Goal: Task Accomplishment & Management: Manage account settings

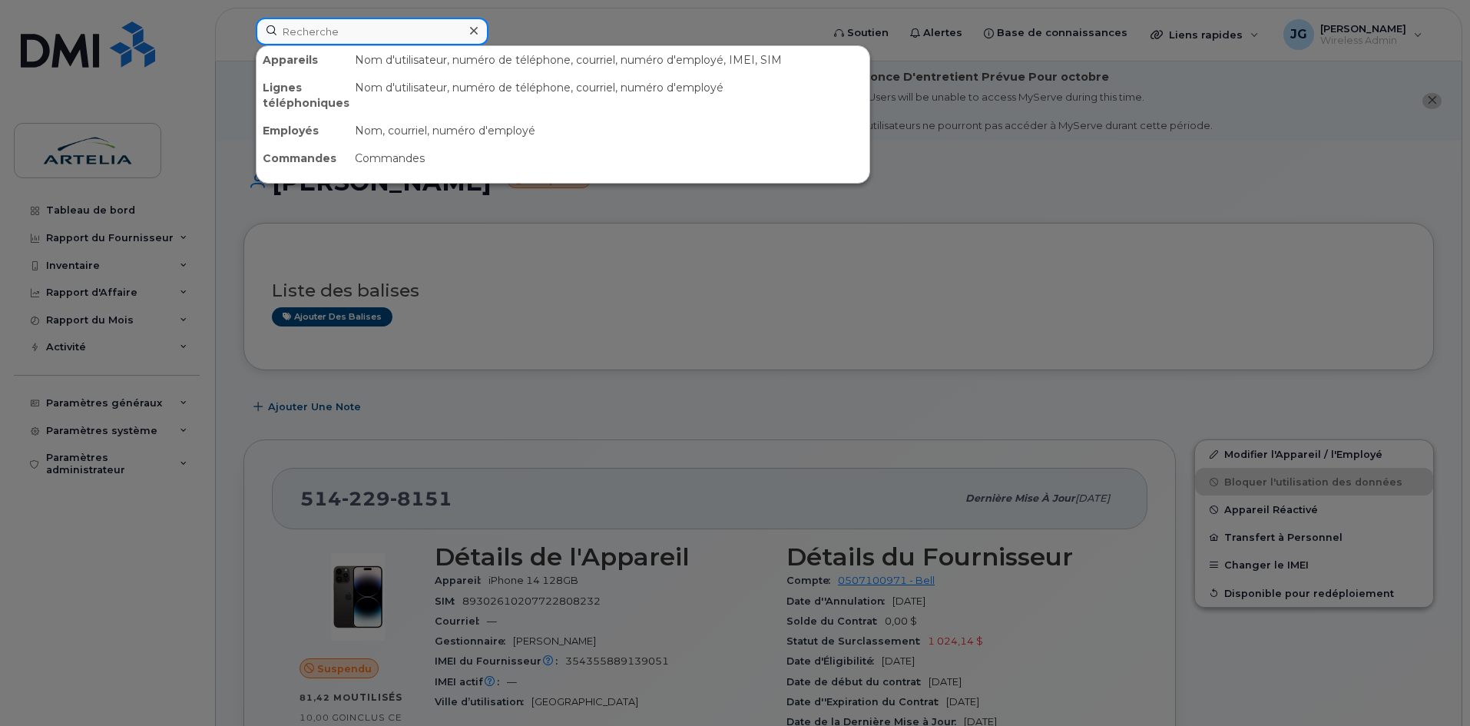
click at [359, 35] on input at bounding box center [372, 32] width 233 height 28
paste input "5142343625"
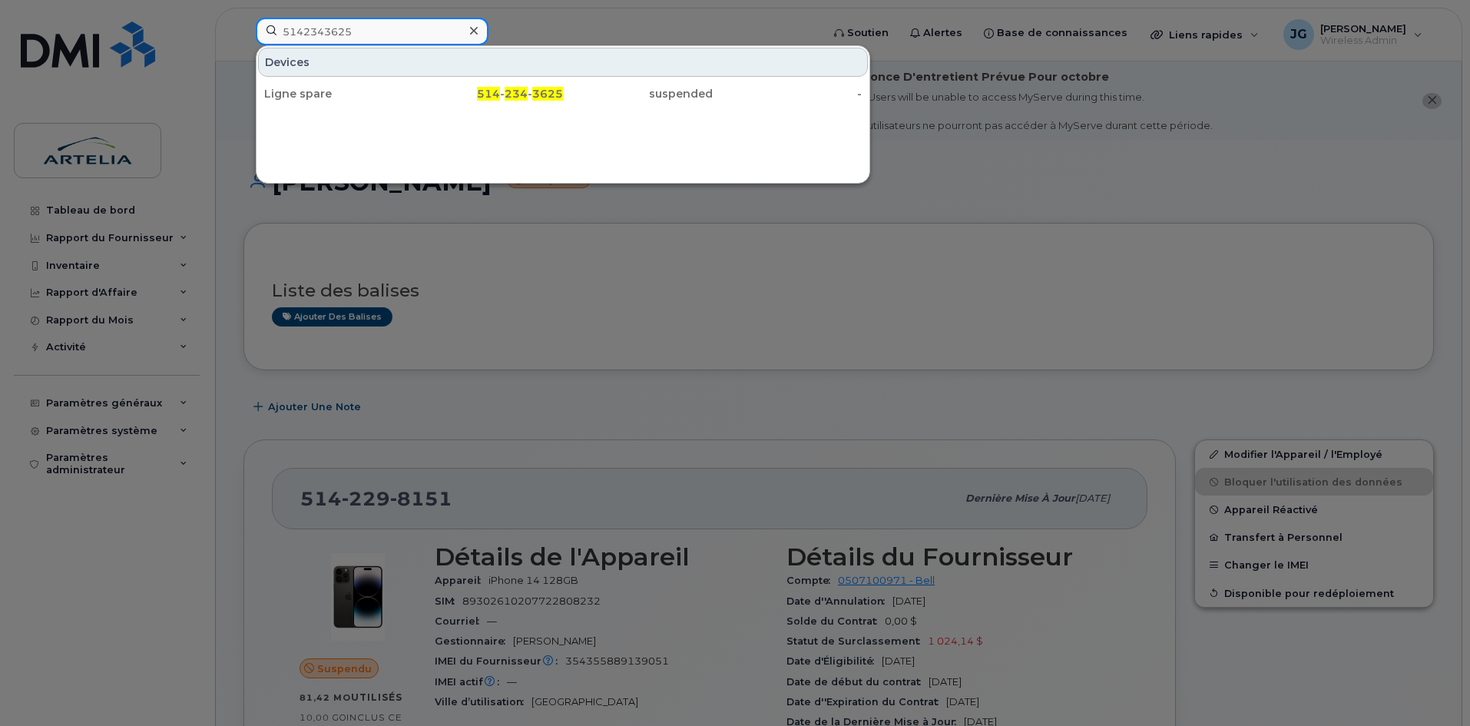
type input "5142343625"
click at [374, 111] on div "Devices Ligne spare 514 - 234 - 3625 suspended -" at bounding box center [563, 114] width 615 height 138
click at [376, 78] on div "Ligne spare 514 - 234 - 3625 suspended -" at bounding box center [563, 93] width 613 height 31
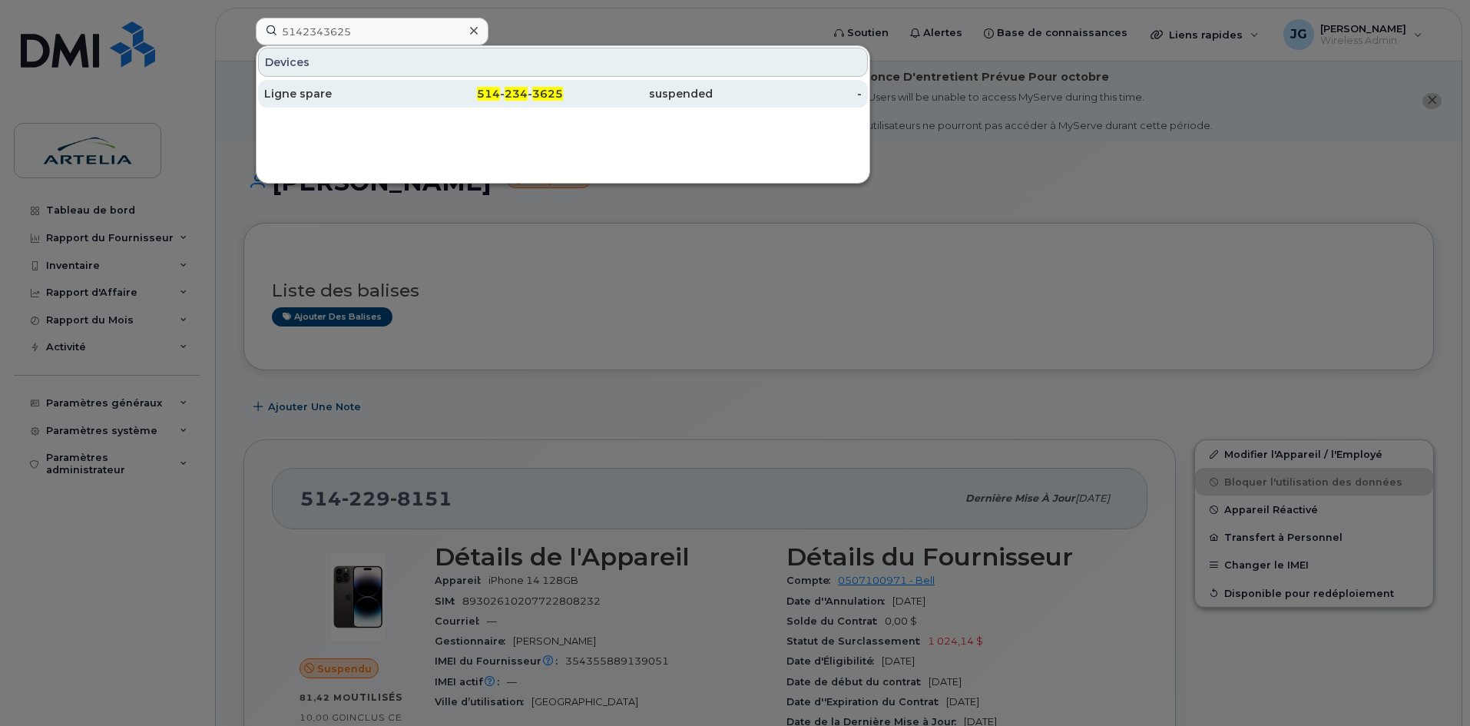
click at [383, 85] on div "Ligne spare" at bounding box center [339, 94] width 150 height 28
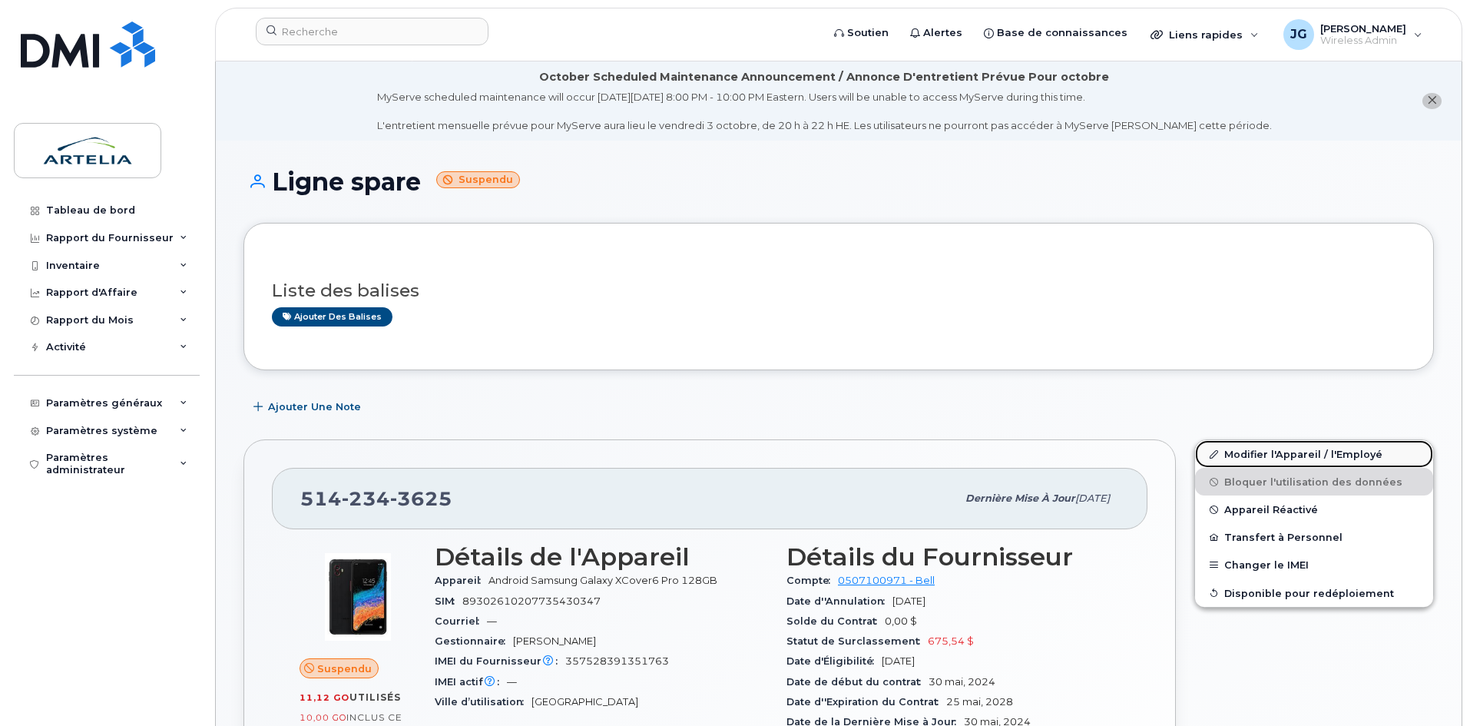
click at [1245, 444] on link "Modifier l'Appareil / l'Employé" at bounding box center [1314, 454] width 238 height 28
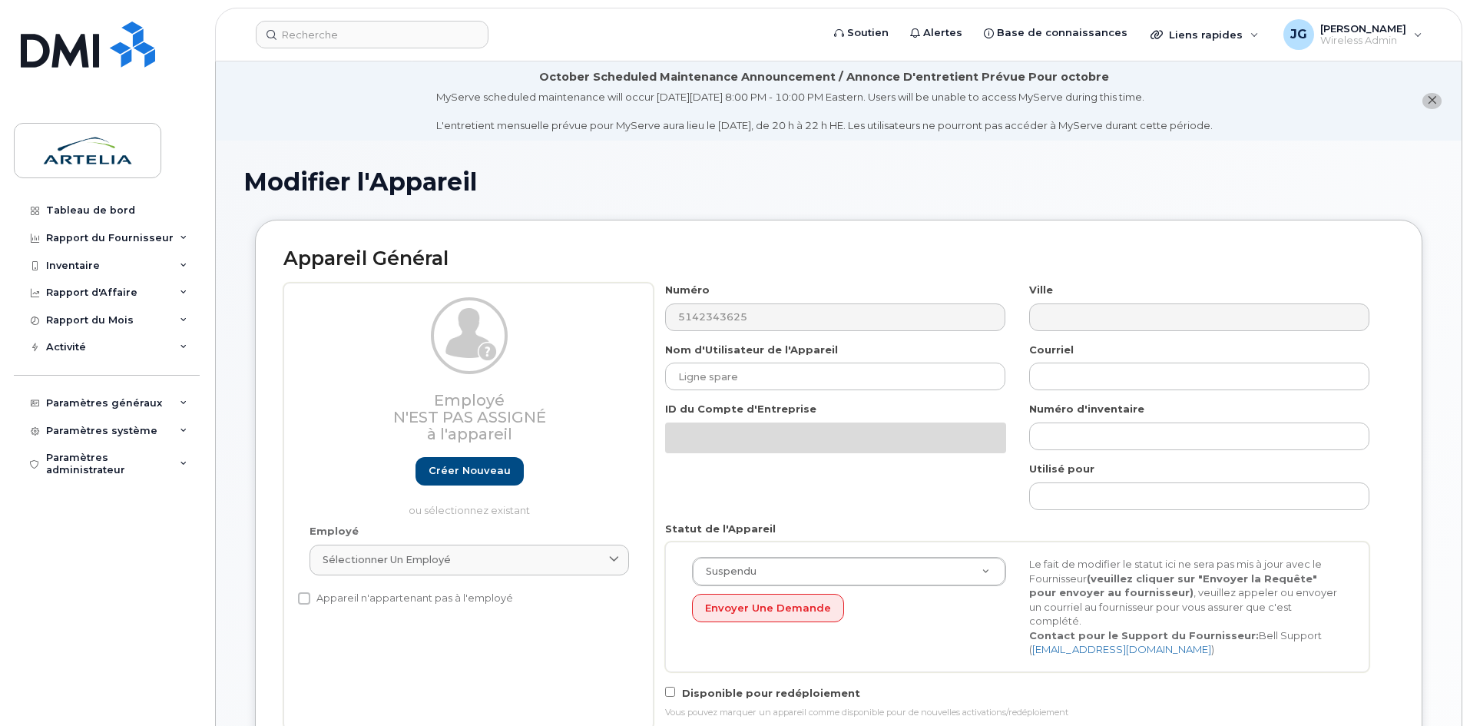
select select "29521960"
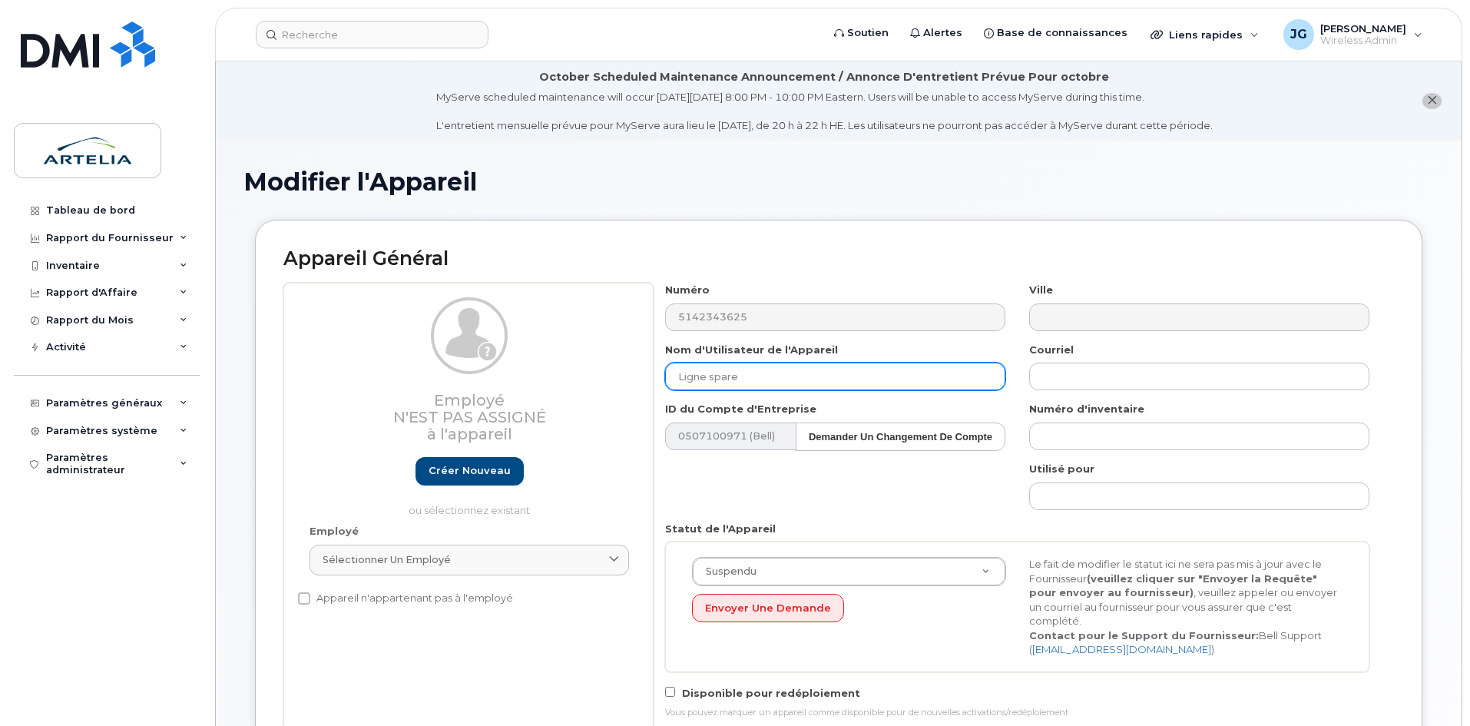
drag, startPoint x: 815, startPoint y: 382, endPoint x: 234, endPoint y: 334, distance: 583.5
paste input "François"
paste input "Brisson"
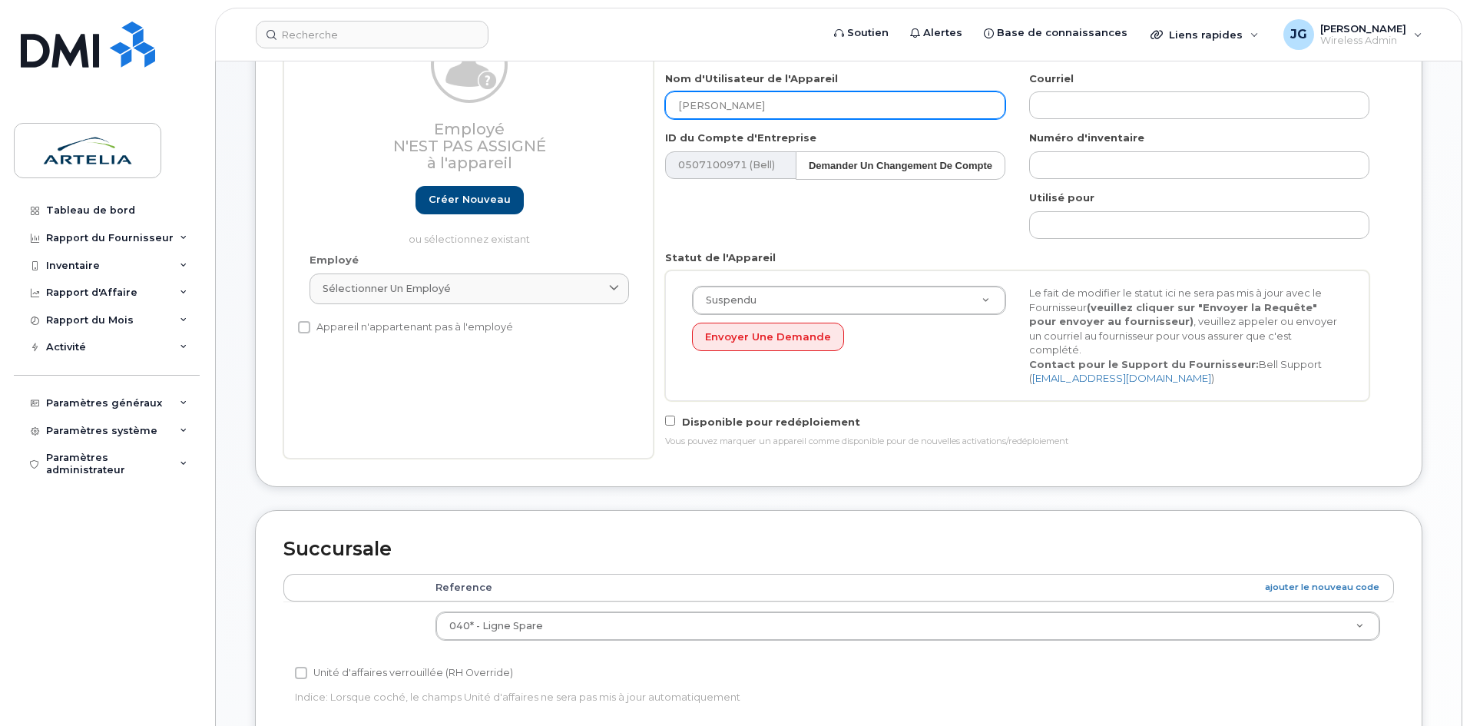
scroll to position [269, 0]
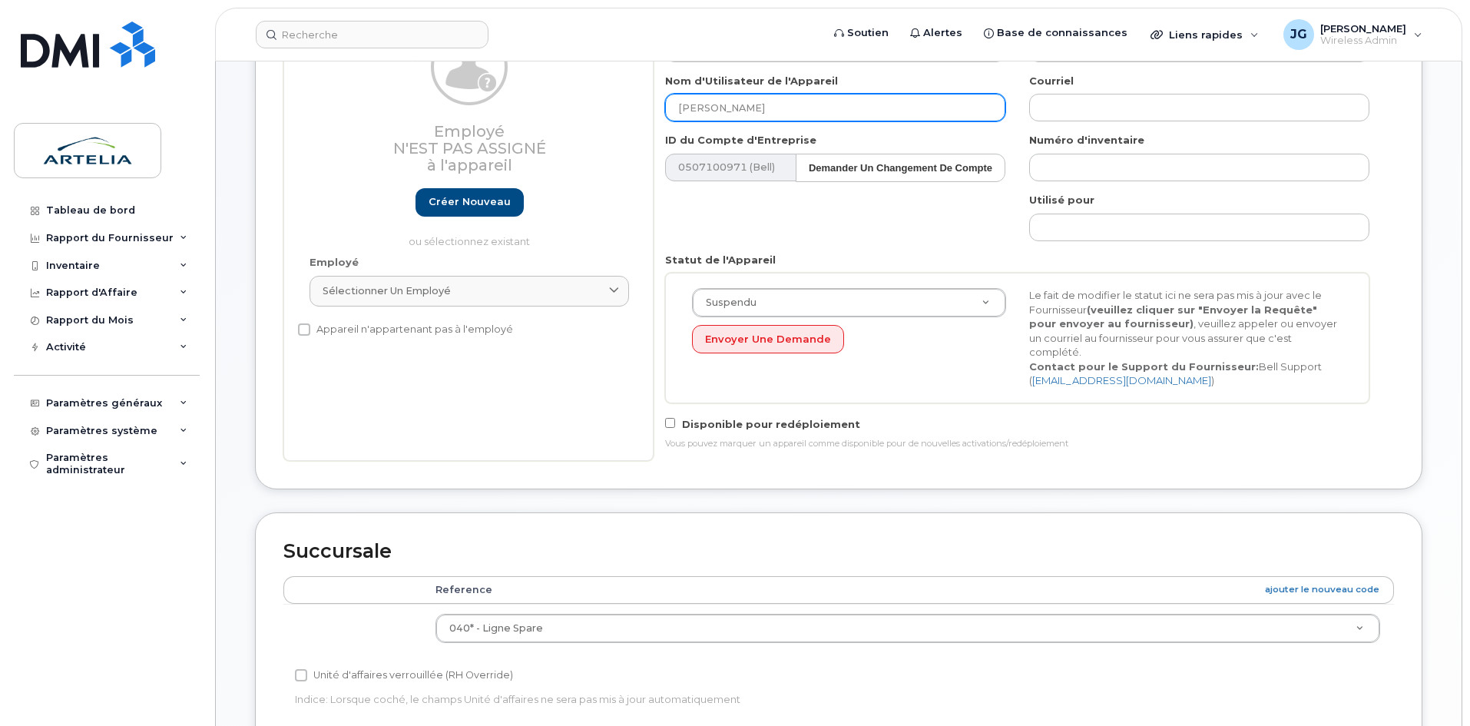
type input "[PERSON_NAME]"
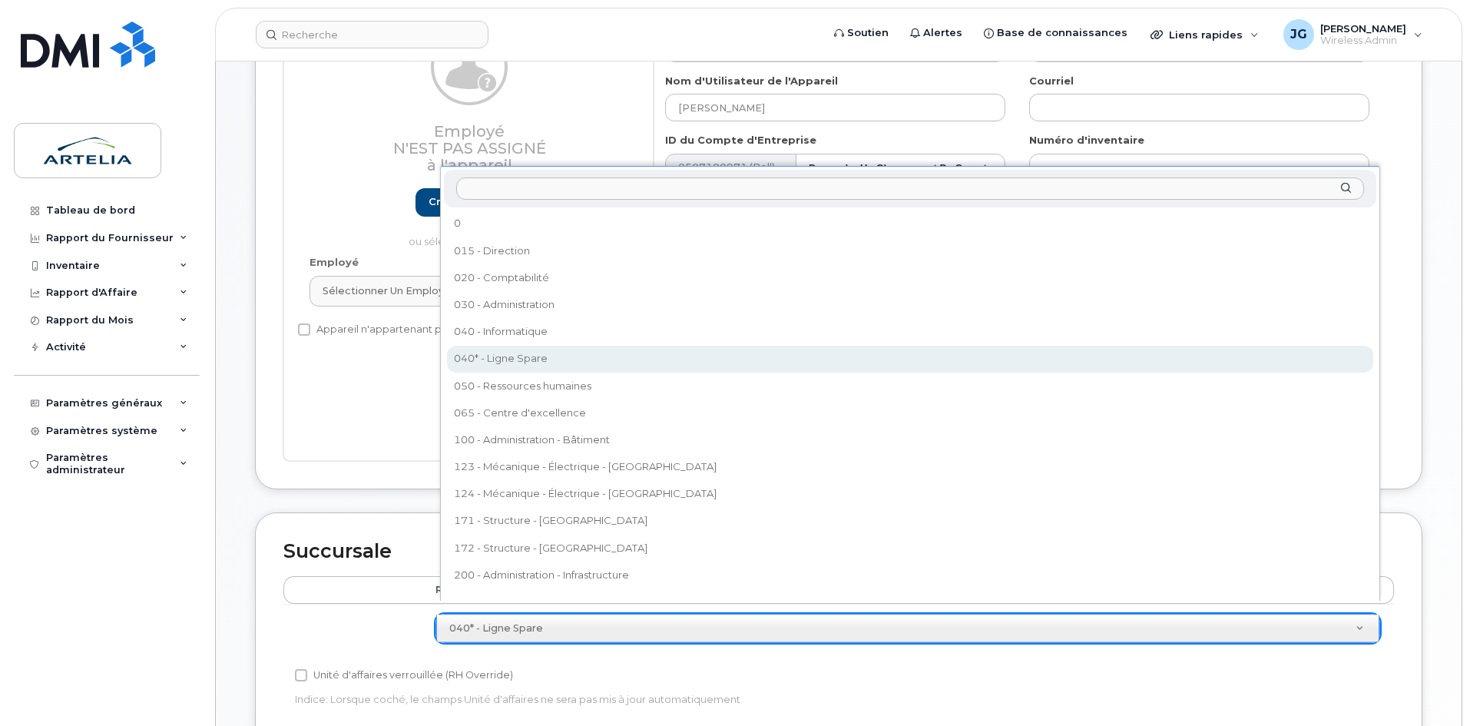
type input "0"
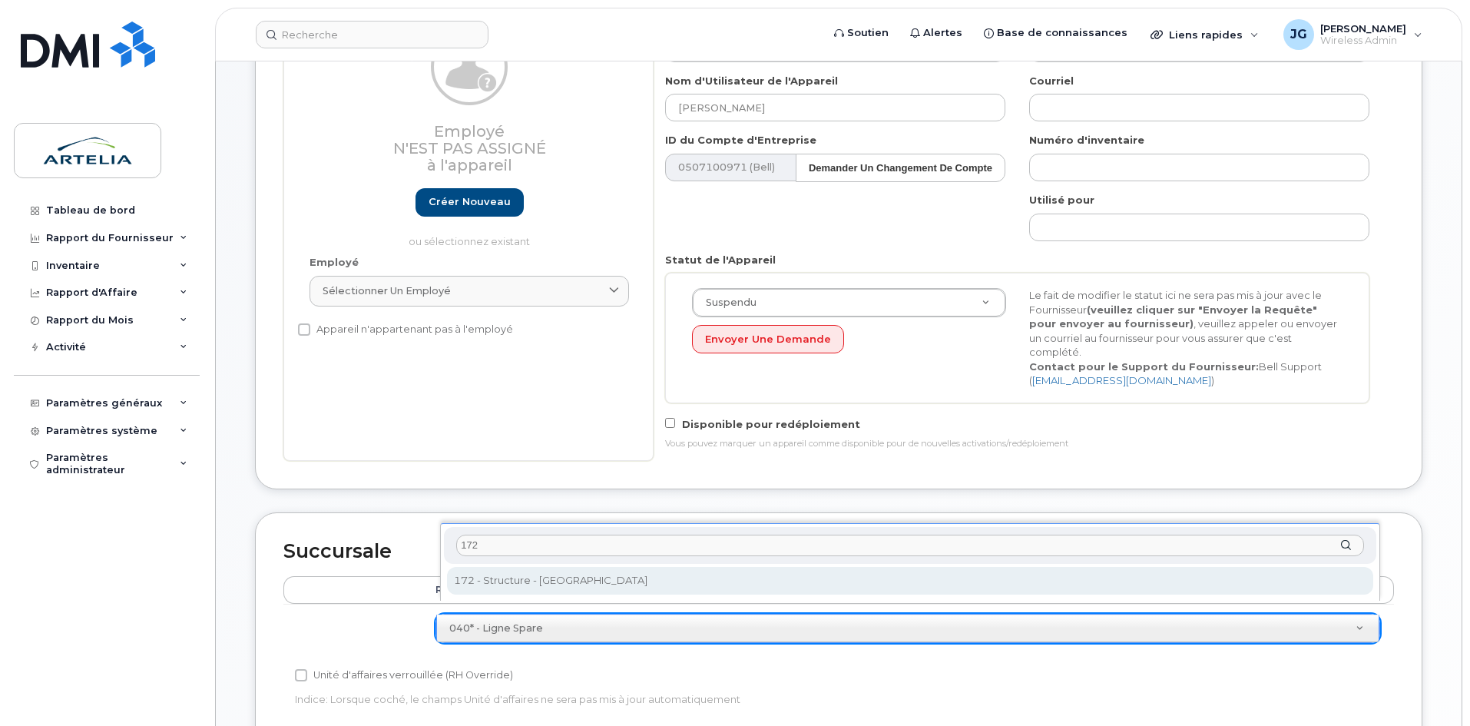
type input "172"
select select "29521972"
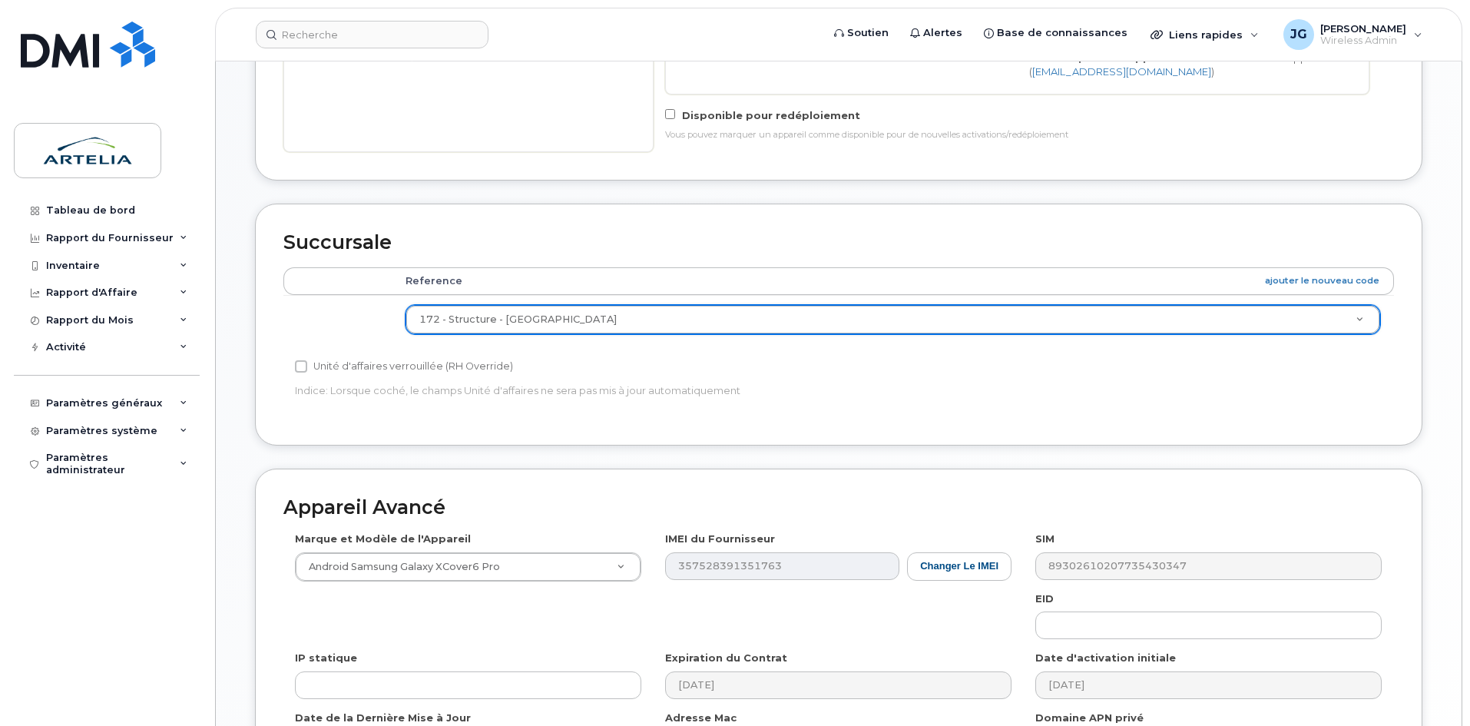
scroll to position [764, 0]
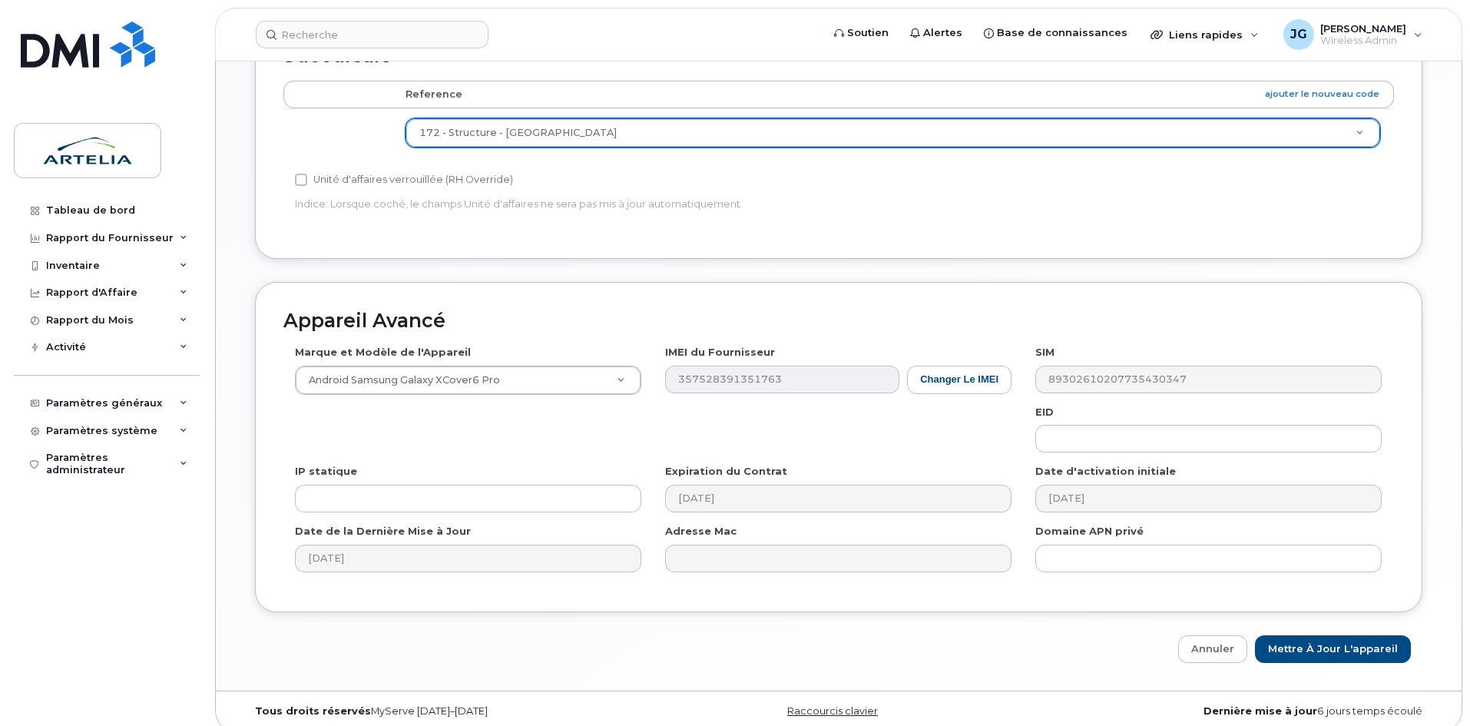
drag, startPoint x: 1320, startPoint y: 608, endPoint x: 1331, endPoint y: 630, distance: 24.4
click at [1321, 612] on div "Appareil Avancé Marque et Modèle de l'Appareil Android Samsung Galaxy XCover6 P…" at bounding box center [839, 473] width 1191 height 382
click at [1334, 635] on input "Mettre à jour l'appareil" at bounding box center [1333, 649] width 156 height 28
type input "Sauvegarde..."
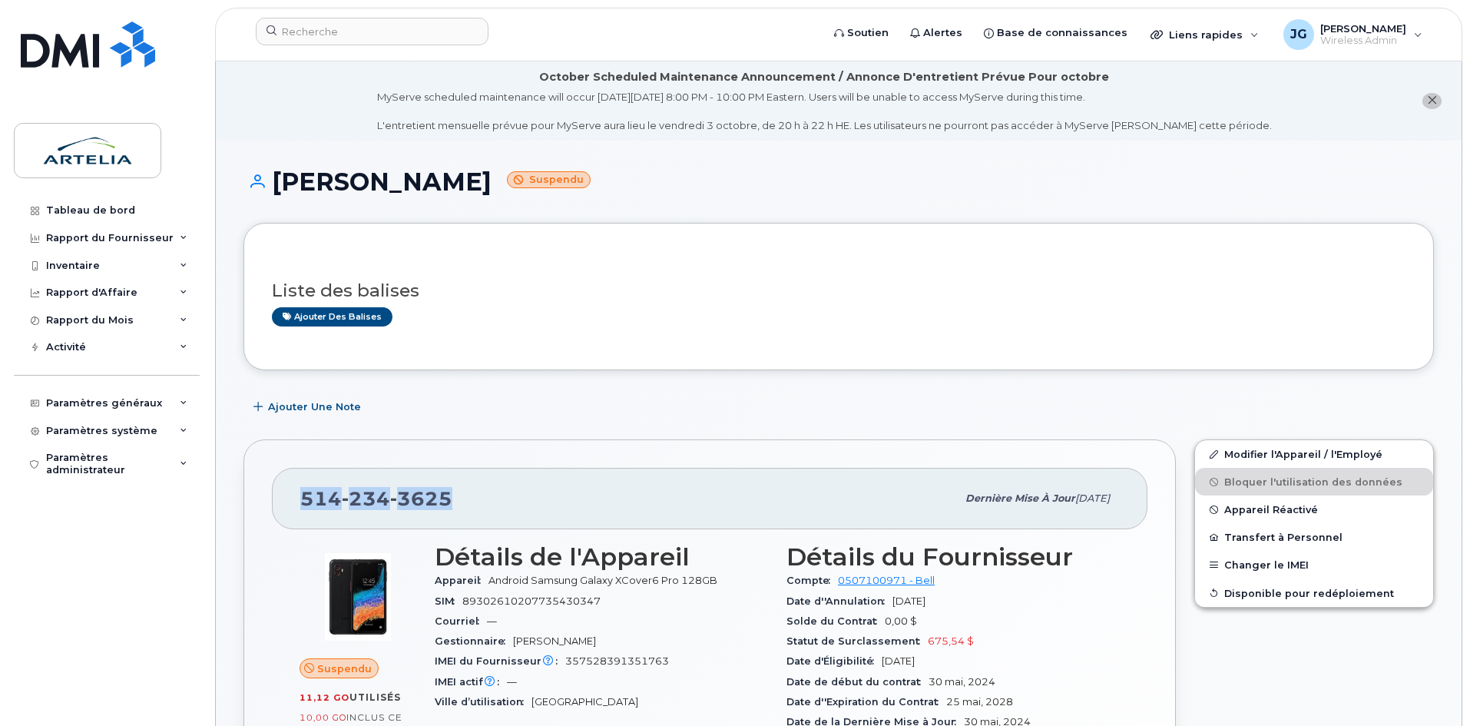
drag, startPoint x: 474, startPoint y: 505, endPoint x: 294, endPoint y: 506, distance: 179.8
click at [294, 506] on div "[PHONE_NUMBER] Dernière mise à jour [DATE]" at bounding box center [710, 498] width 876 height 61
copy span "[PHONE_NUMBER]"
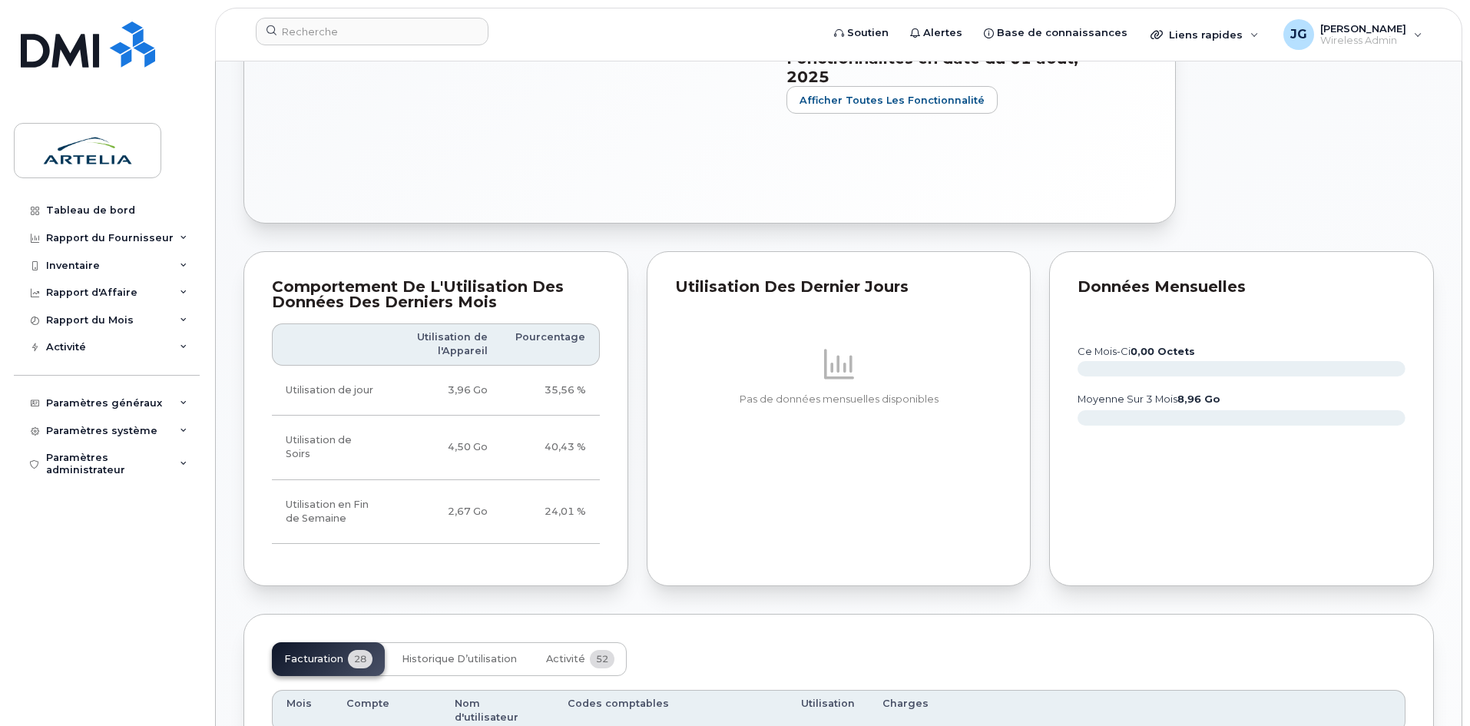
scroll to position [768, 0]
